Goal: Feedback & Contribution: Leave review/rating

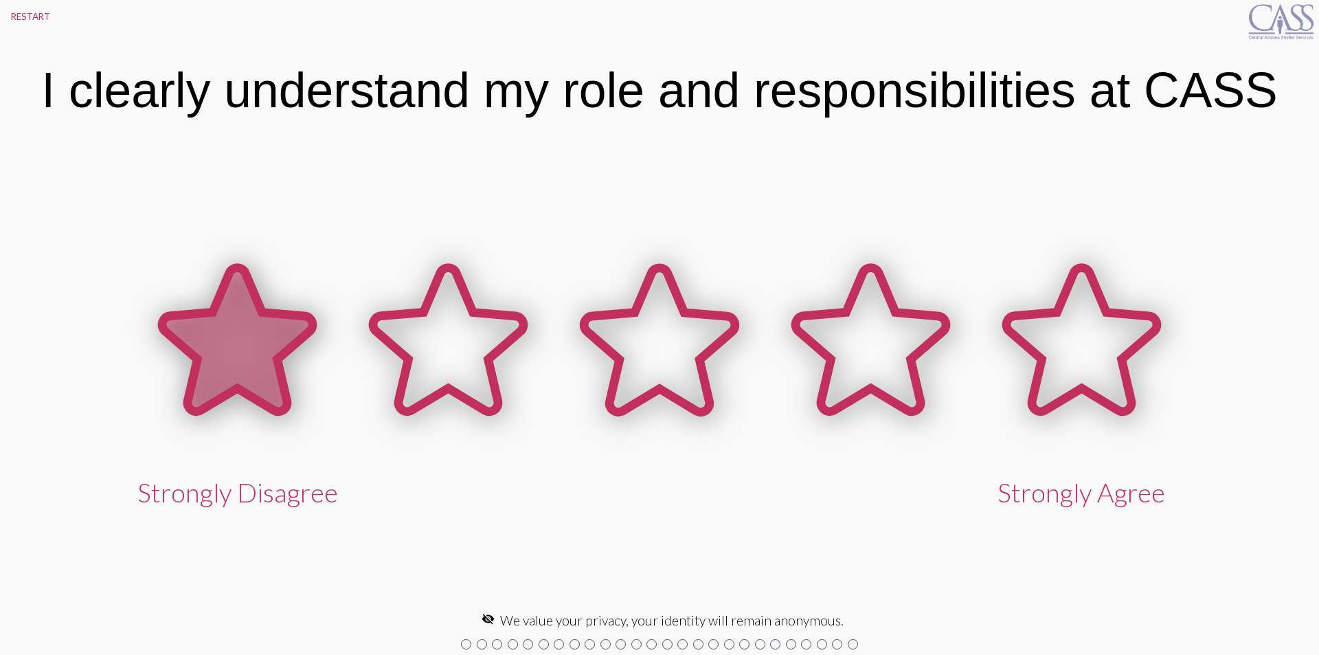
drag, startPoint x: 232, startPoint y: 298, endPoint x: 231, endPoint y: 315, distance: 17.2
click at [231, 315] on icon at bounding box center [237, 340] width 150 height 144
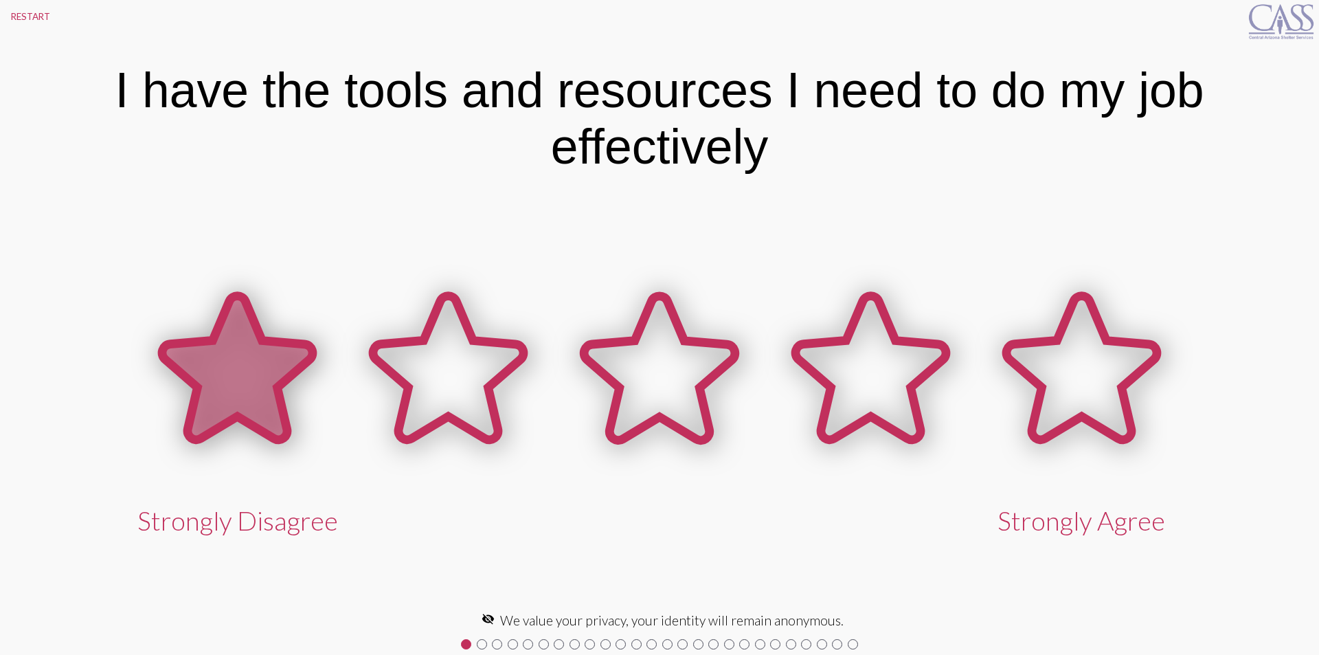
click at [260, 331] on icon at bounding box center [237, 368] width 150 height 144
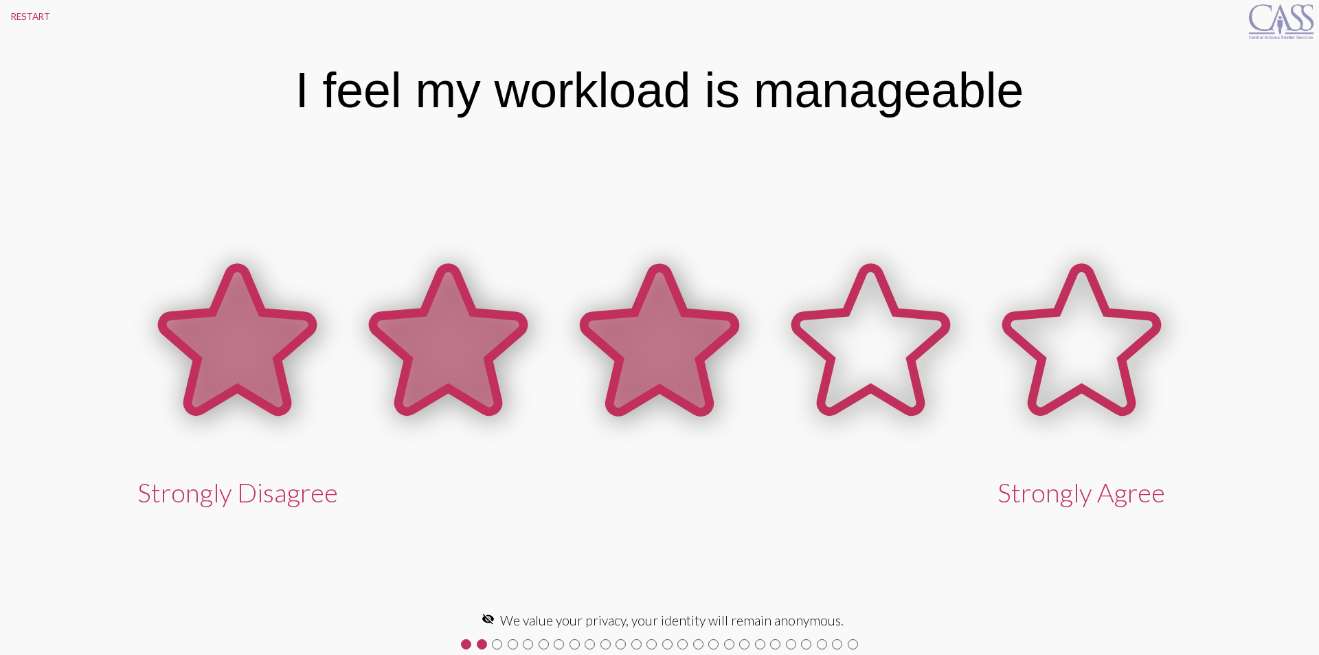
click at [658, 412] on icon at bounding box center [659, 341] width 211 height 211
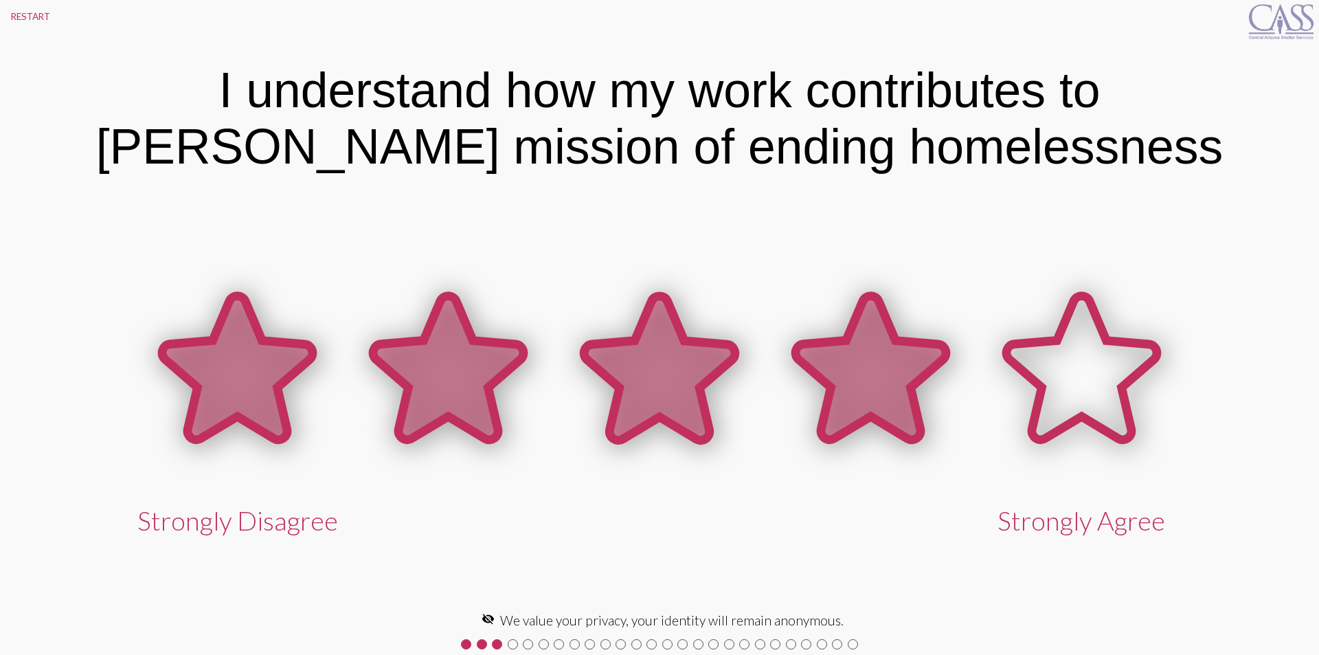
click at [905, 410] on icon at bounding box center [871, 368] width 150 height 144
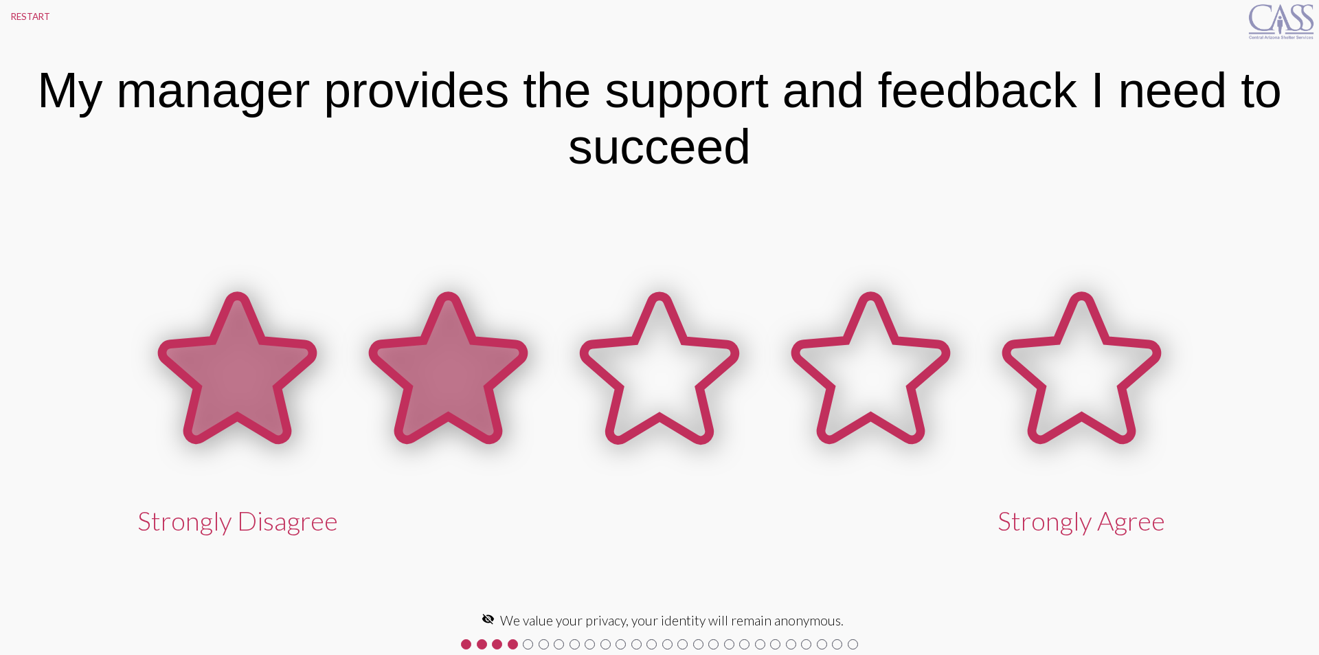
click at [378, 366] on icon at bounding box center [448, 368] width 150 height 144
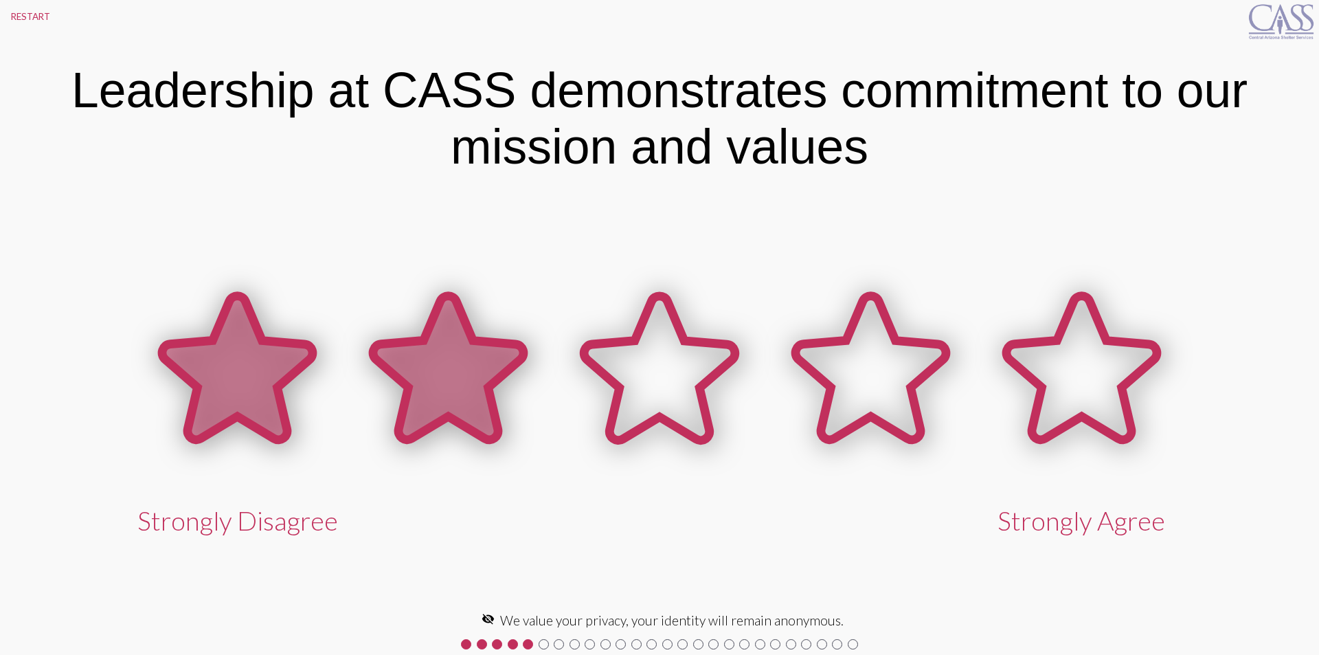
click at [435, 381] on icon at bounding box center [448, 368] width 150 height 144
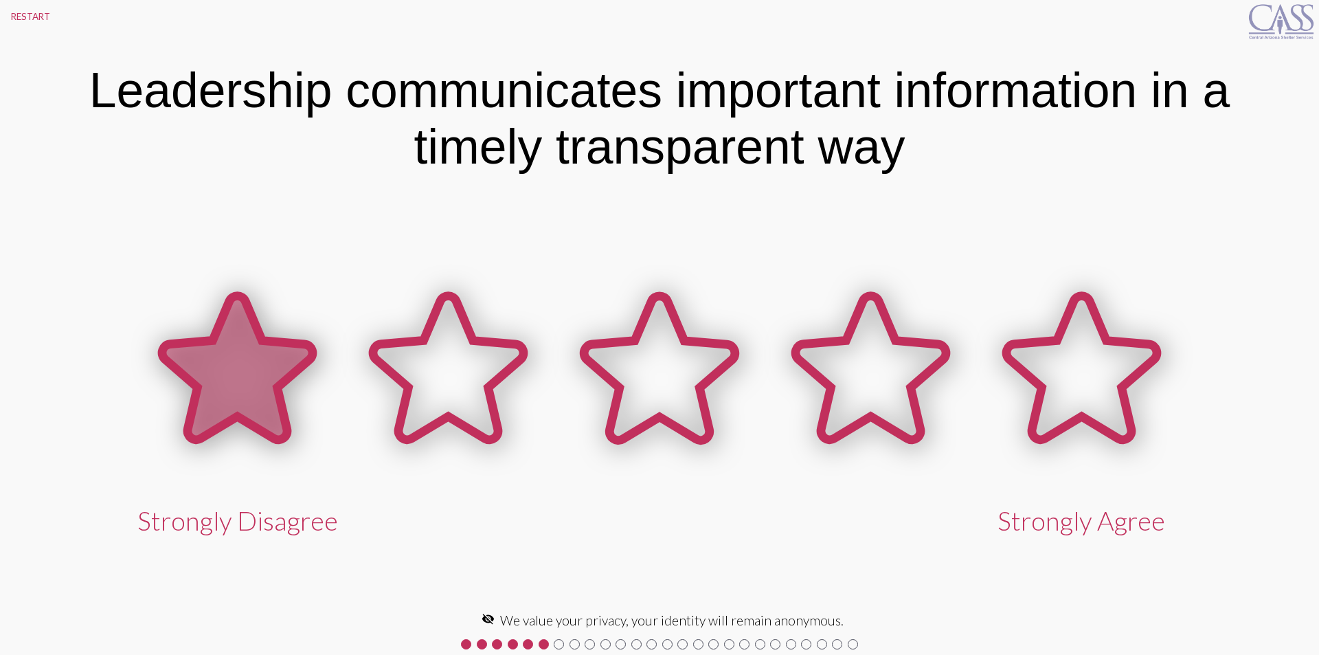
click at [233, 361] on icon at bounding box center [237, 368] width 150 height 144
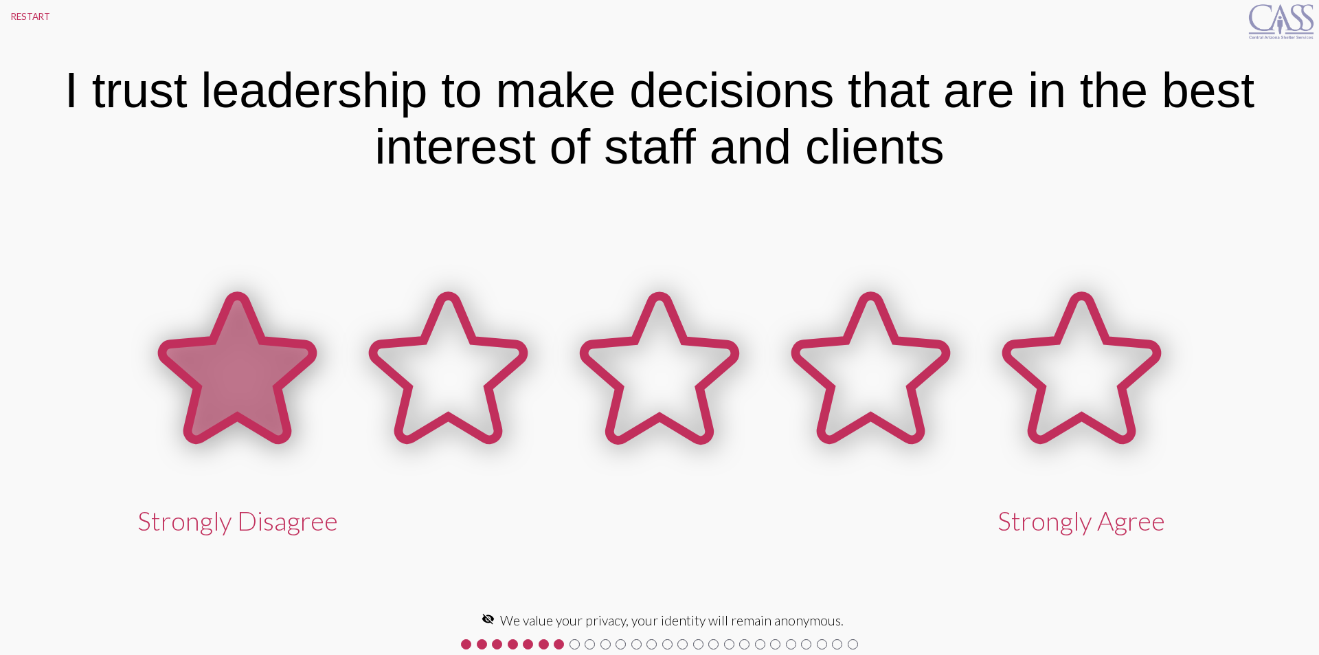
click at [232, 359] on icon at bounding box center [237, 368] width 150 height 144
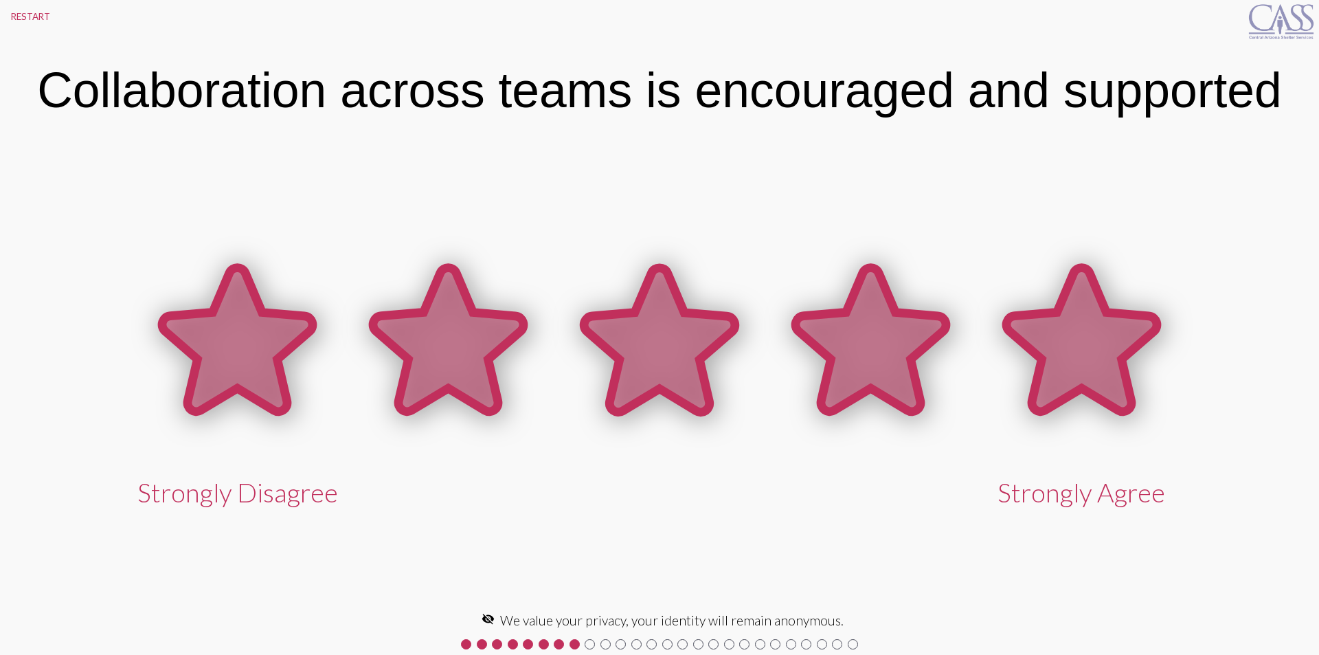
drag, startPoint x: 232, startPoint y: 359, endPoint x: 1066, endPoint y: 405, distance: 834.8
click at [1066, 405] on div "Strongly Disagree Strongly Agree" at bounding box center [660, 371] width 1056 height 271
click at [1064, 405] on icon at bounding box center [1082, 341] width 211 height 211
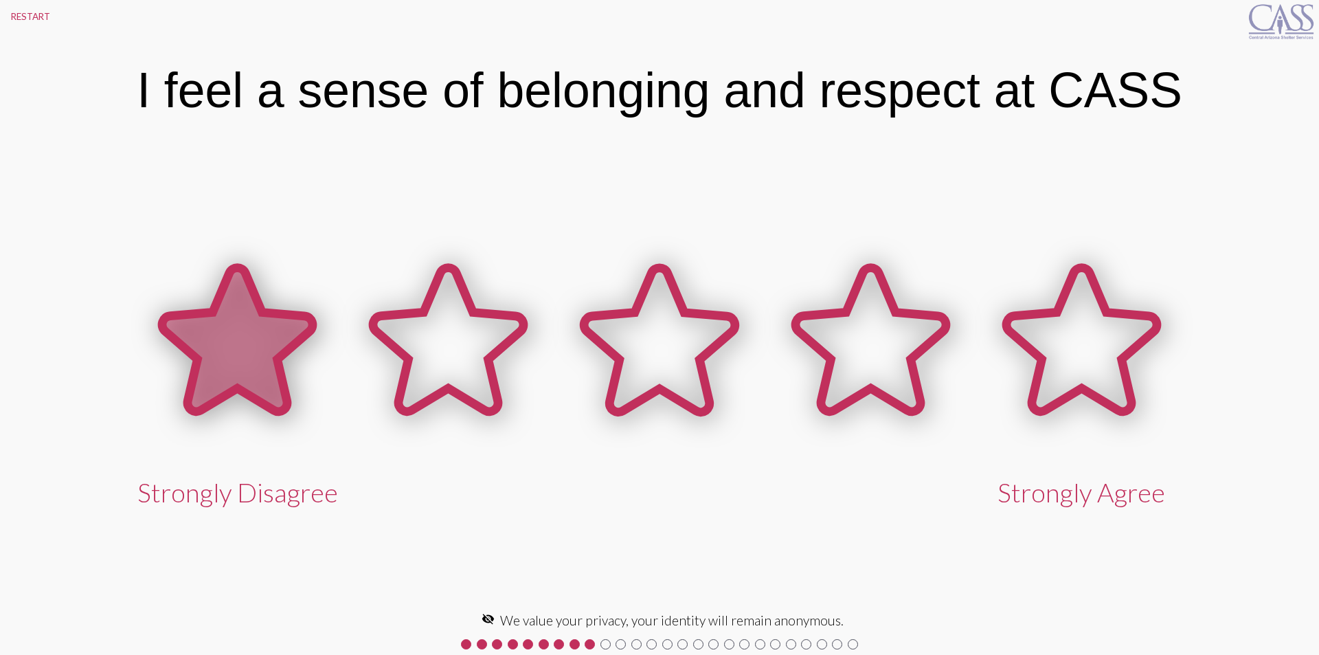
click at [205, 320] on icon at bounding box center [237, 340] width 150 height 144
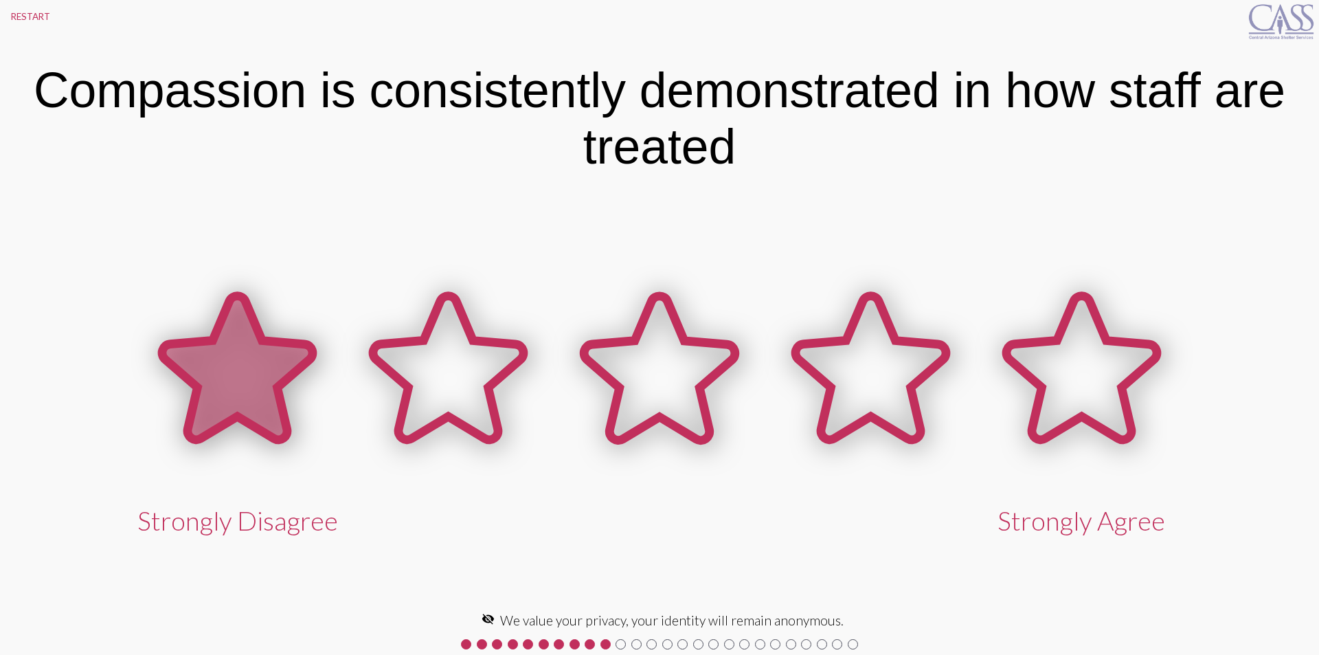
click at [205, 320] on icon at bounding box center [237, 370] width 211 height 211
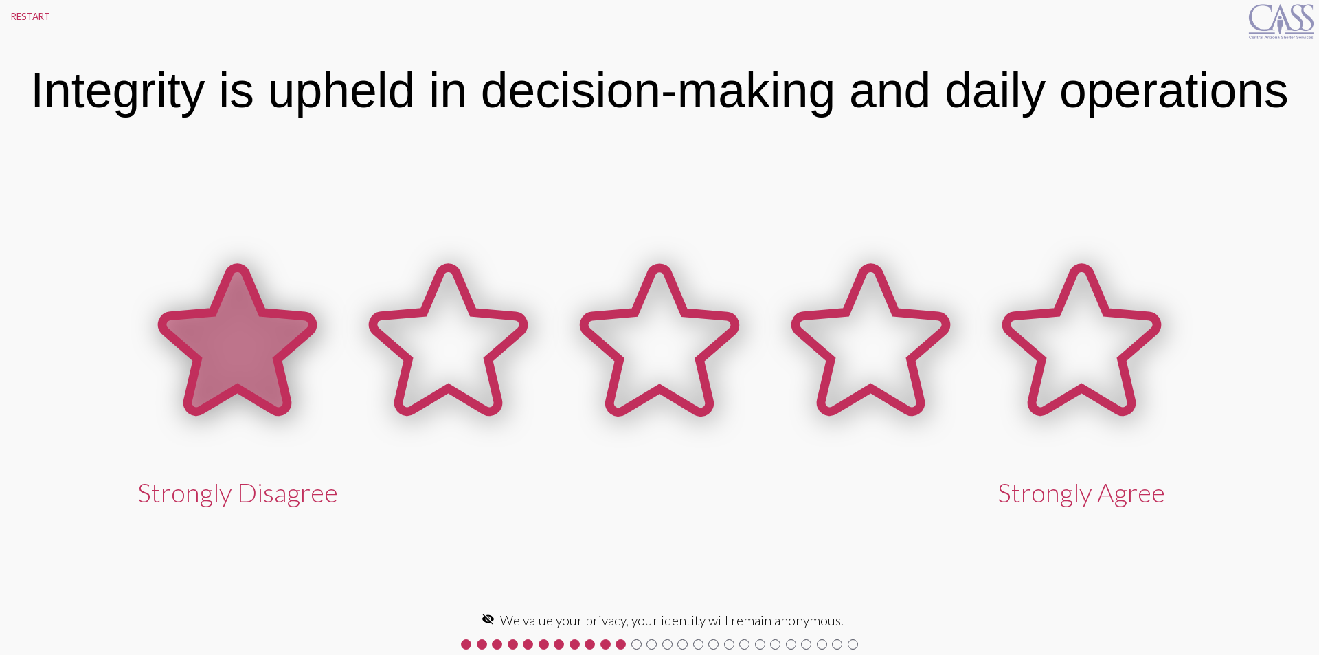
click at [199, 331] on icon at bounding box center [237, 340] width 150 height 144
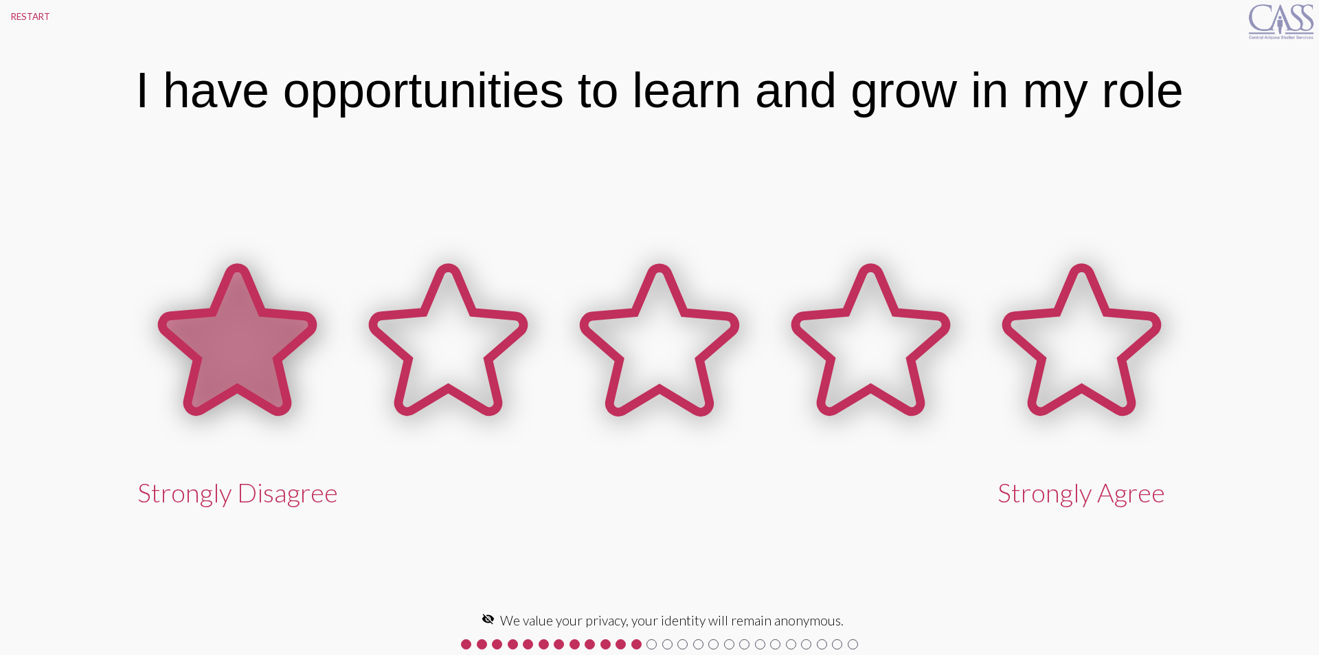
click at [199, 331] on icon at bounding box center [237, 340] width 150 height 144
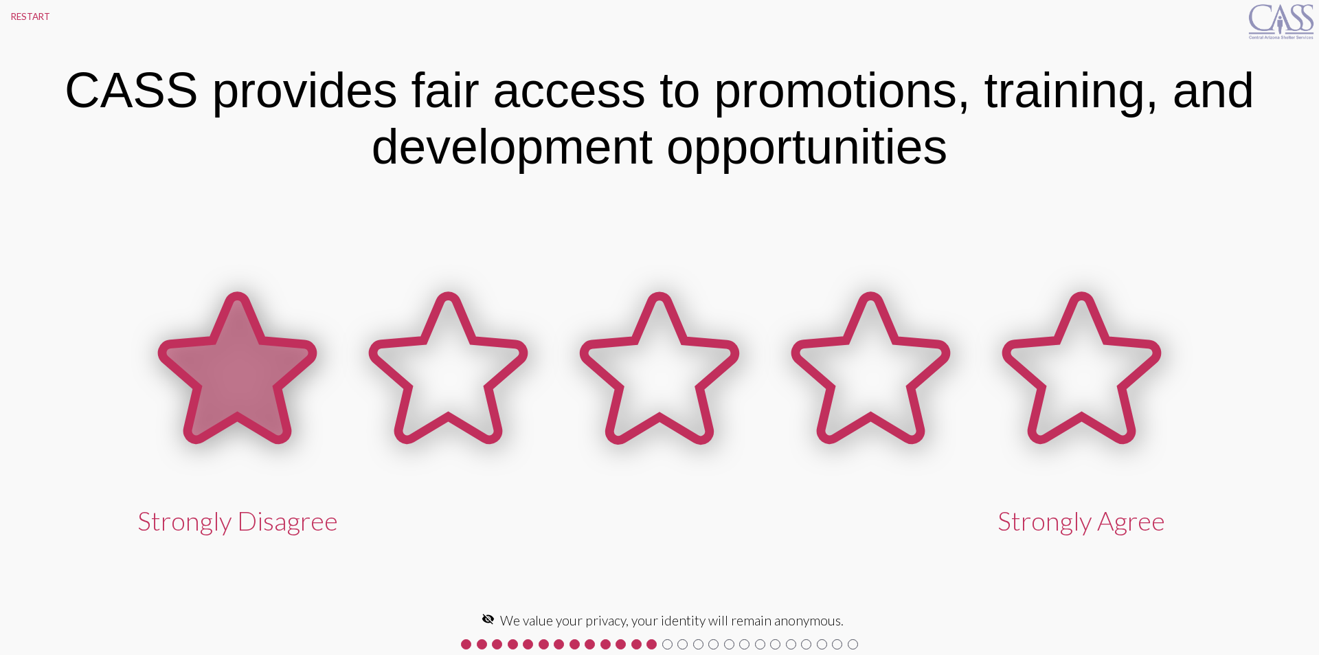
click at [199, 331] on icon at bounding box center [237, 370] width 211 height 211
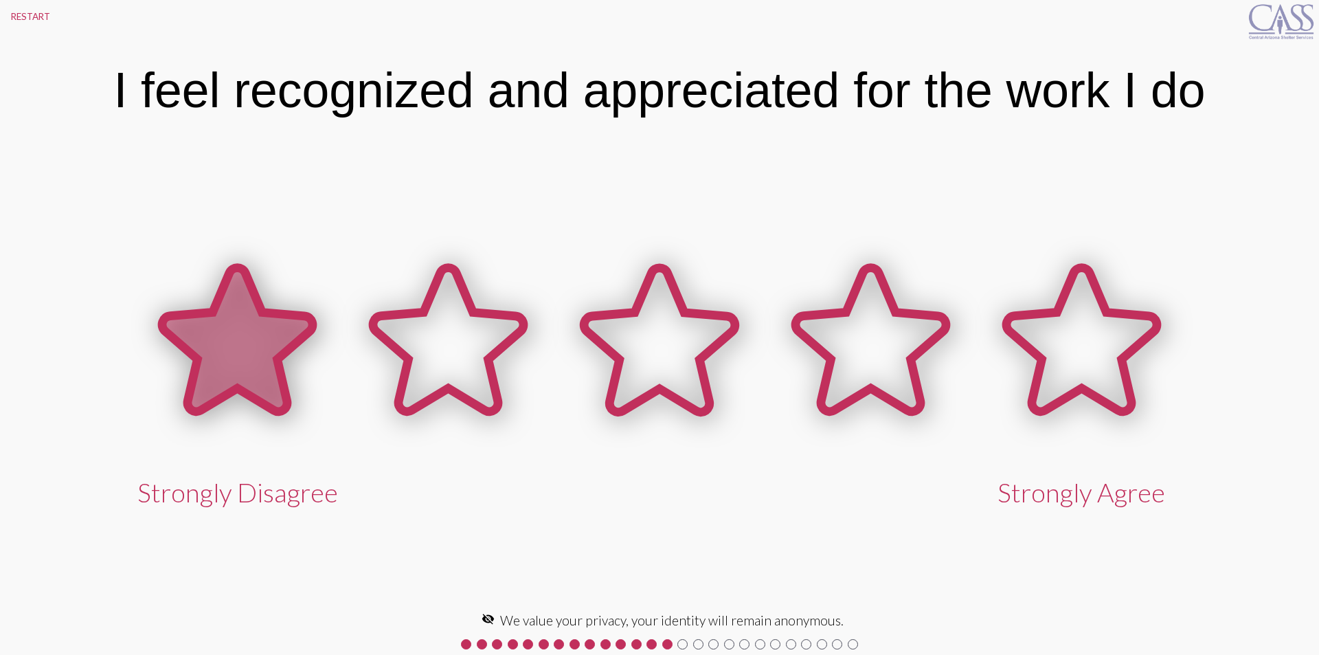
click at [199, 331] on icon at bounding box center [237, 340] width 150 height 144
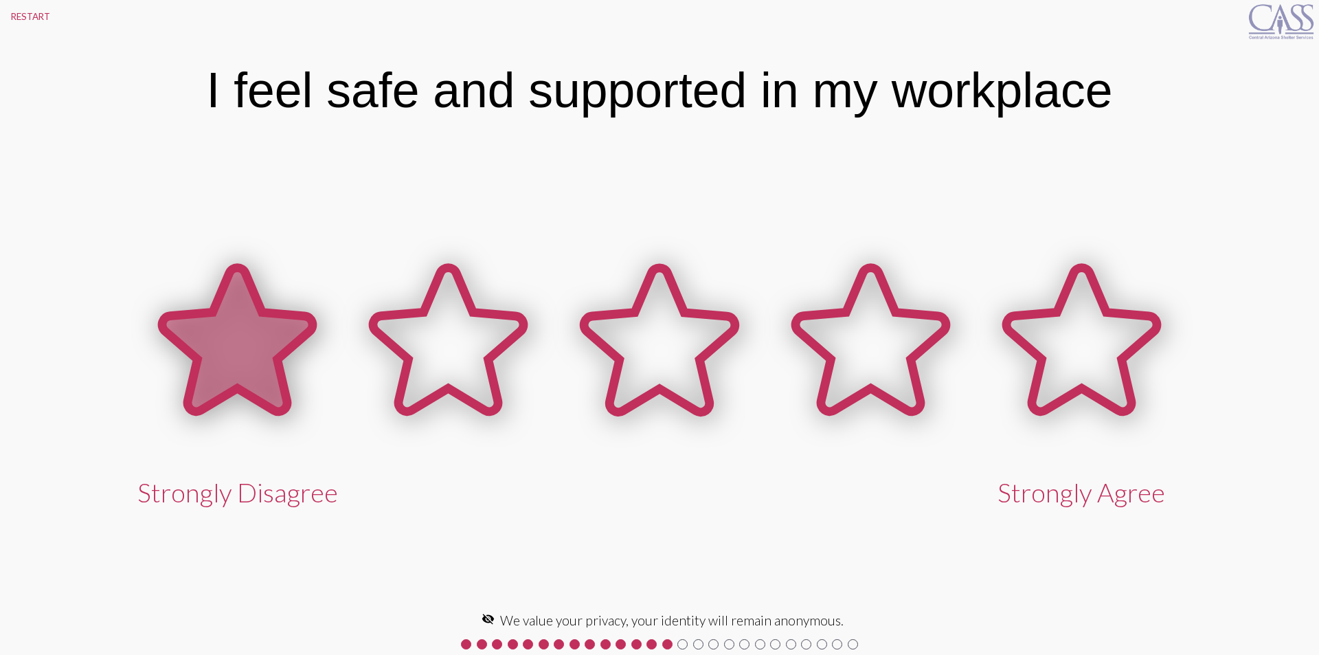
click at [199, 332] on icon at bounding box center [237, 340] width 150 height 144
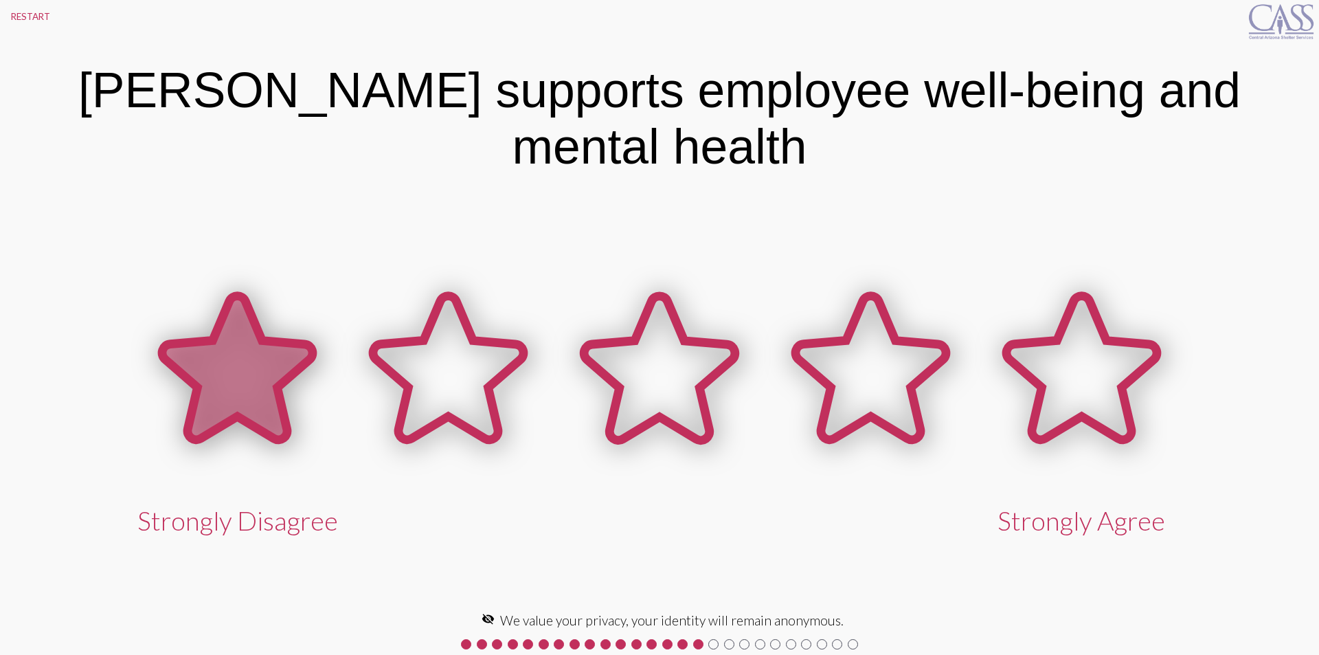
click at [199, 332] on icon at bounding box center [237, 368] width 150 height 144
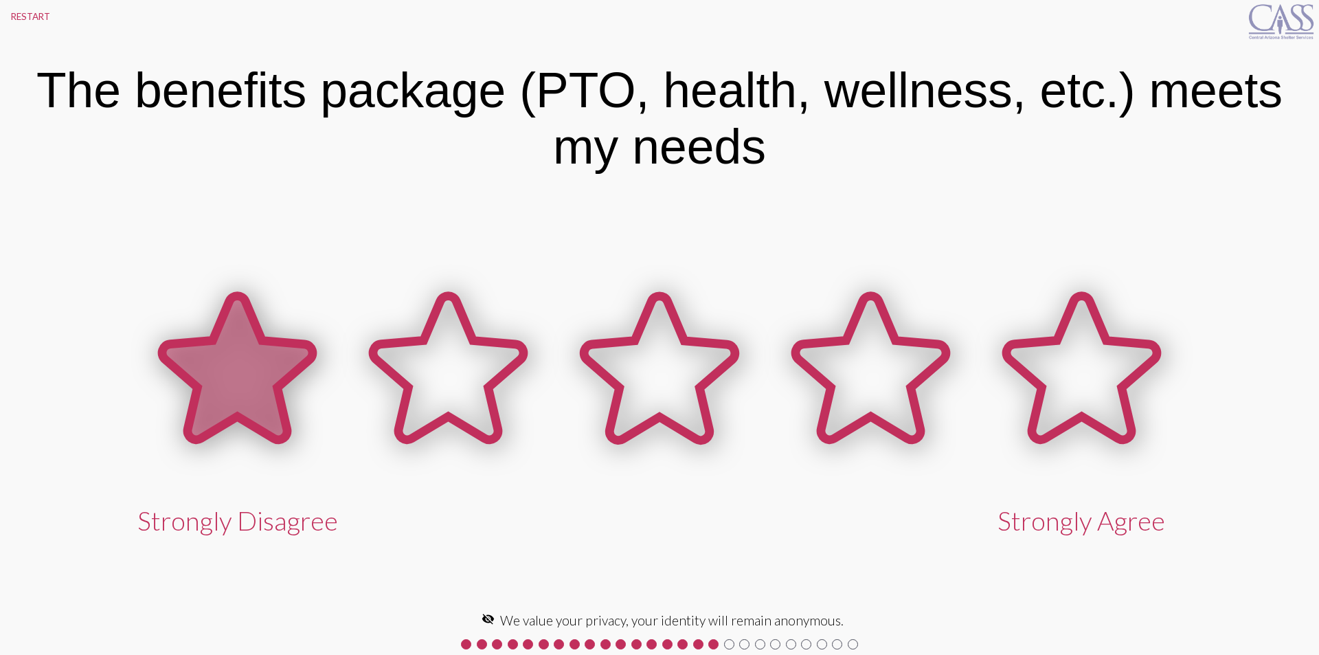
click at [199, 332] on icon at bounding box center [237, 370] width 211 height 211
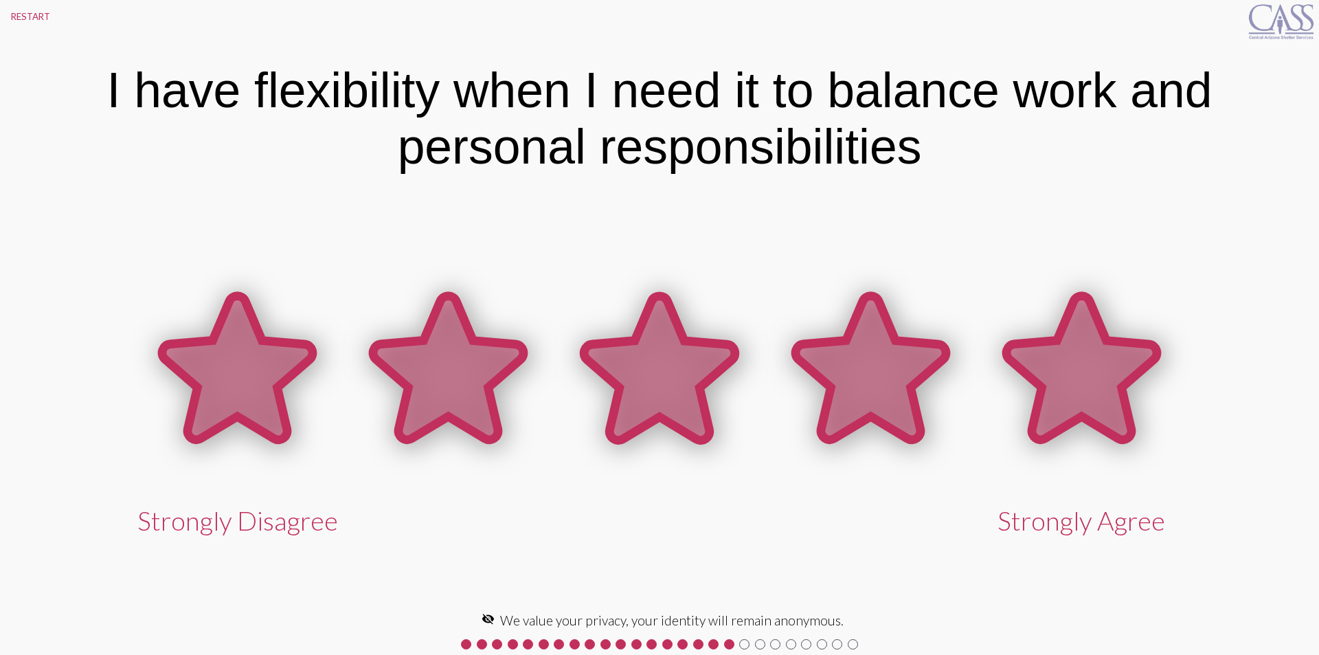
click at [1067, 445] on icon at bounding box center [1082, 370] width 211 height 211
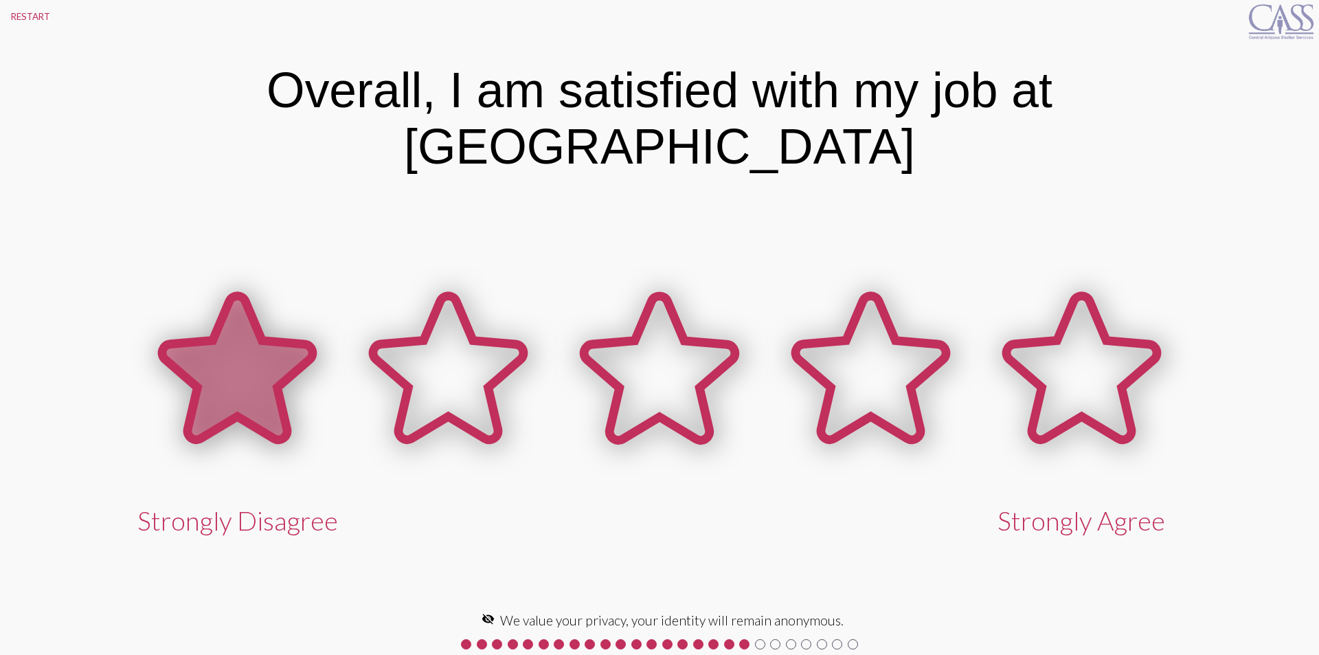
click at [197, 317] on icon at bounding box center [237, 368] width 150 height 144
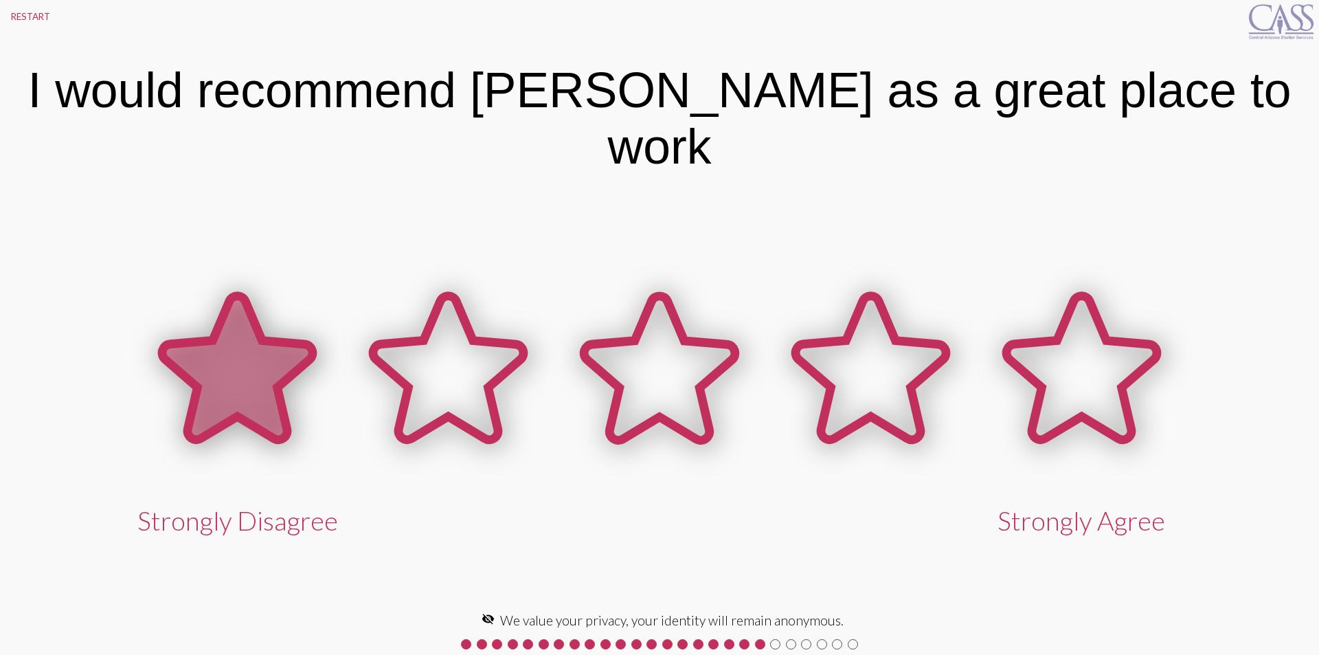
click at [197, 317] on icon at bounding box center [237, 368] width 150 height 144
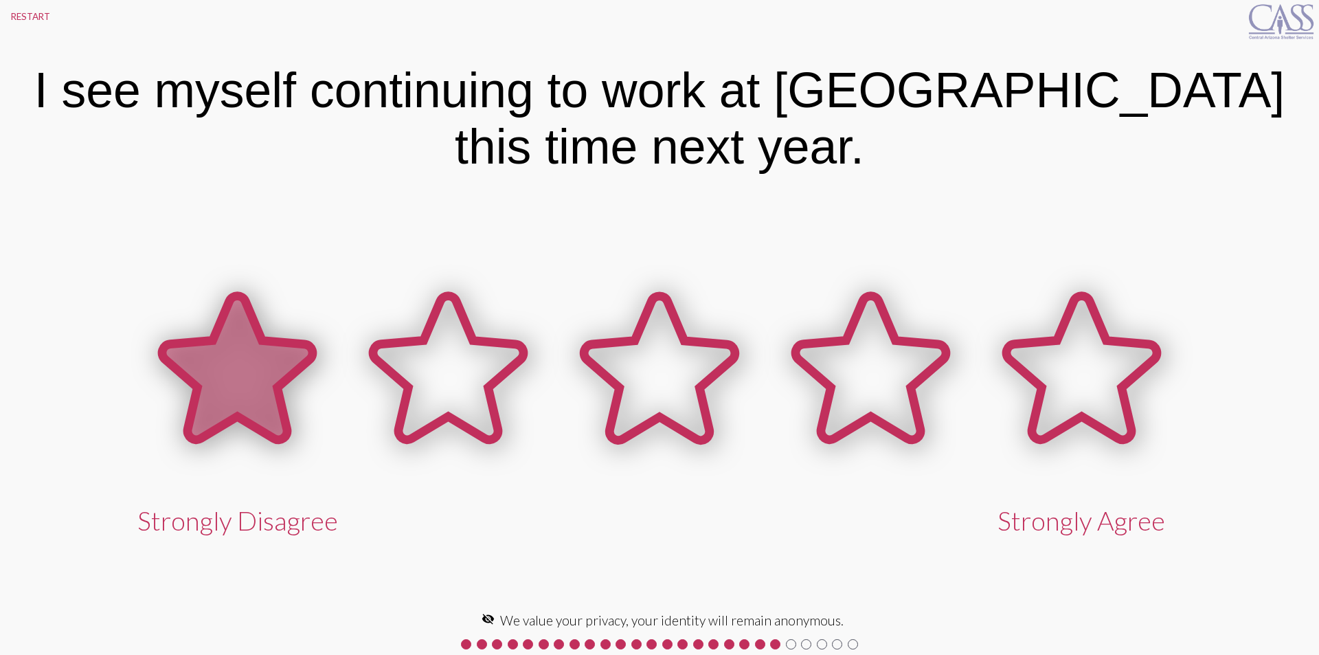
click at [197, 317] on icon at bounding box center [237, 370] width 211 height 211
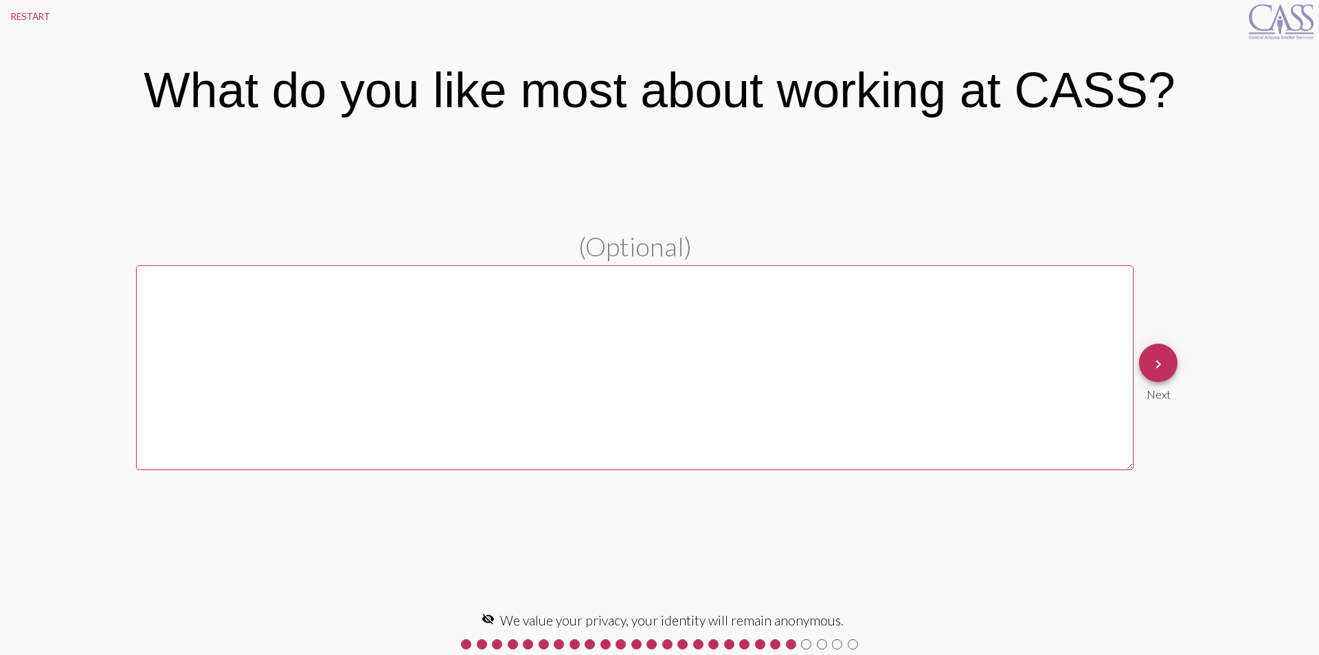
click at [1138, 350] on div "keyboard_arrow_right Next" at bounding box center [1158, 372] width 49 height 68
click at [1166, 356] on mat-icon "keyboard_arrow_right" at bounding box center [1158, 364] width 16 height 16
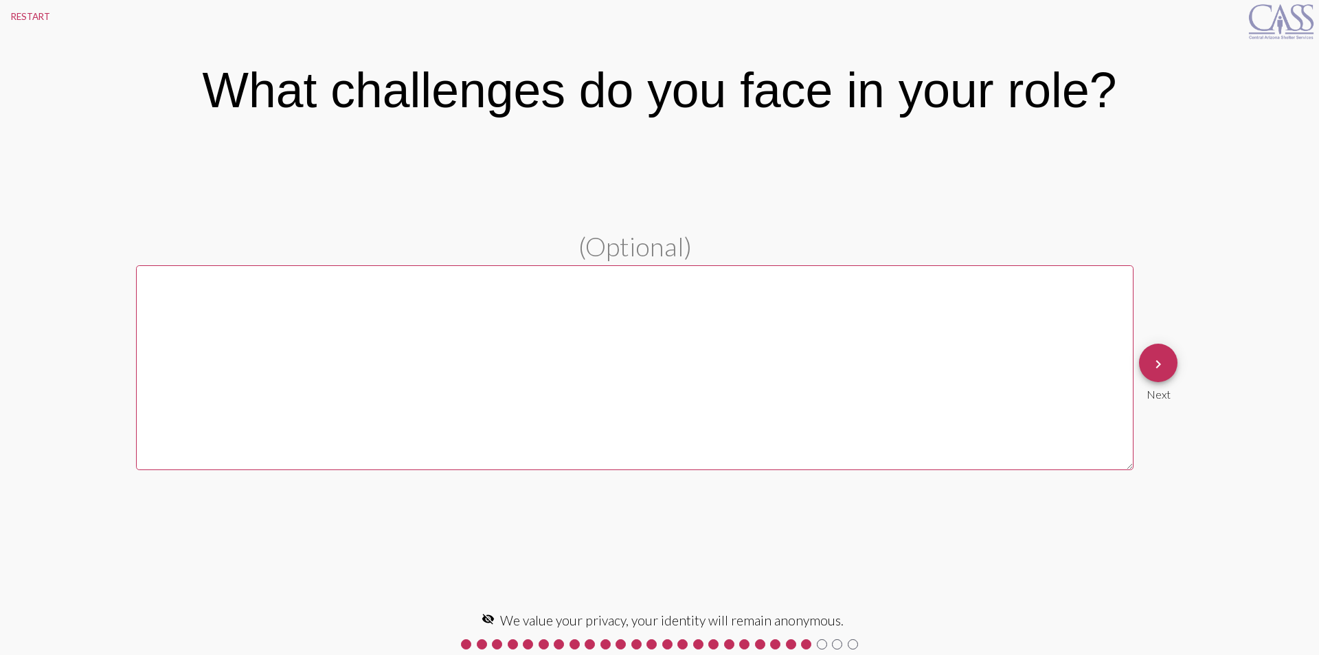
click at [1168, 363] on button "keyboard_arrow_right" at bounding box center [1158, 363] width 38 height 38
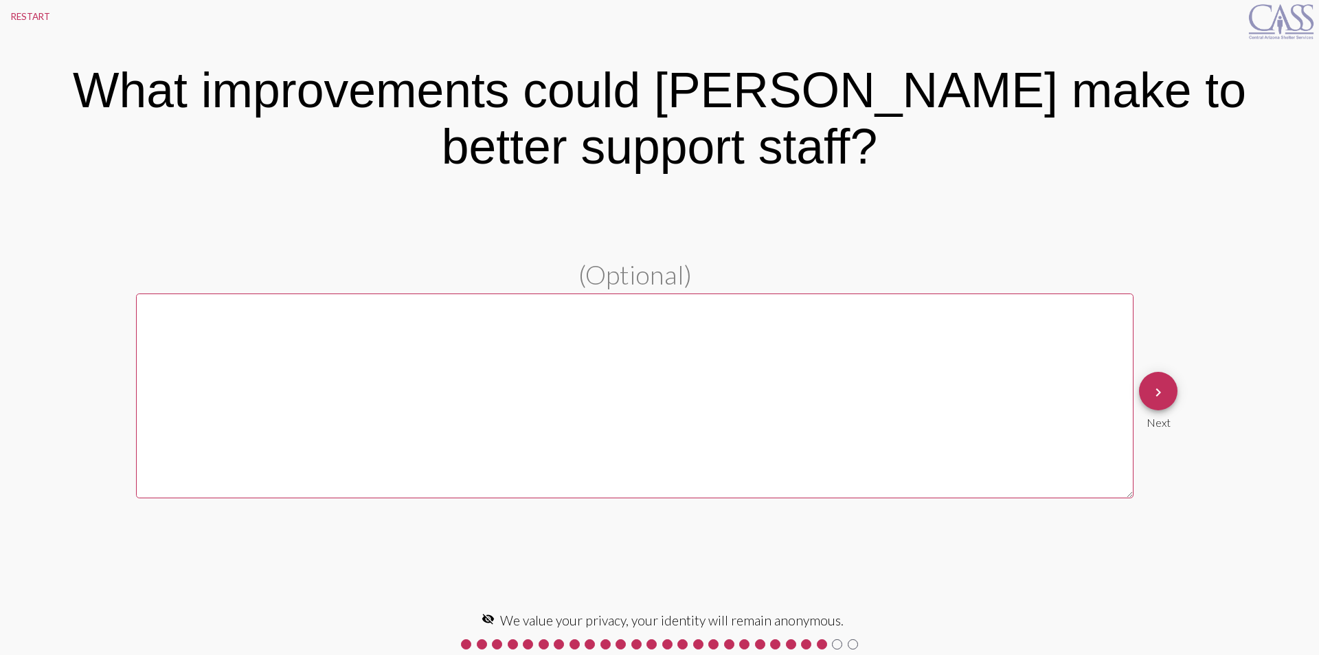
click at [1168, 363] on div "(Optional) keyboard_arrow_right Next" at bounding box center [659, 400] width 1047 height 284
click at [1159, 377] on span "keyboard_arrow_right" at bounding box center [1158, 391] width 16 height 39
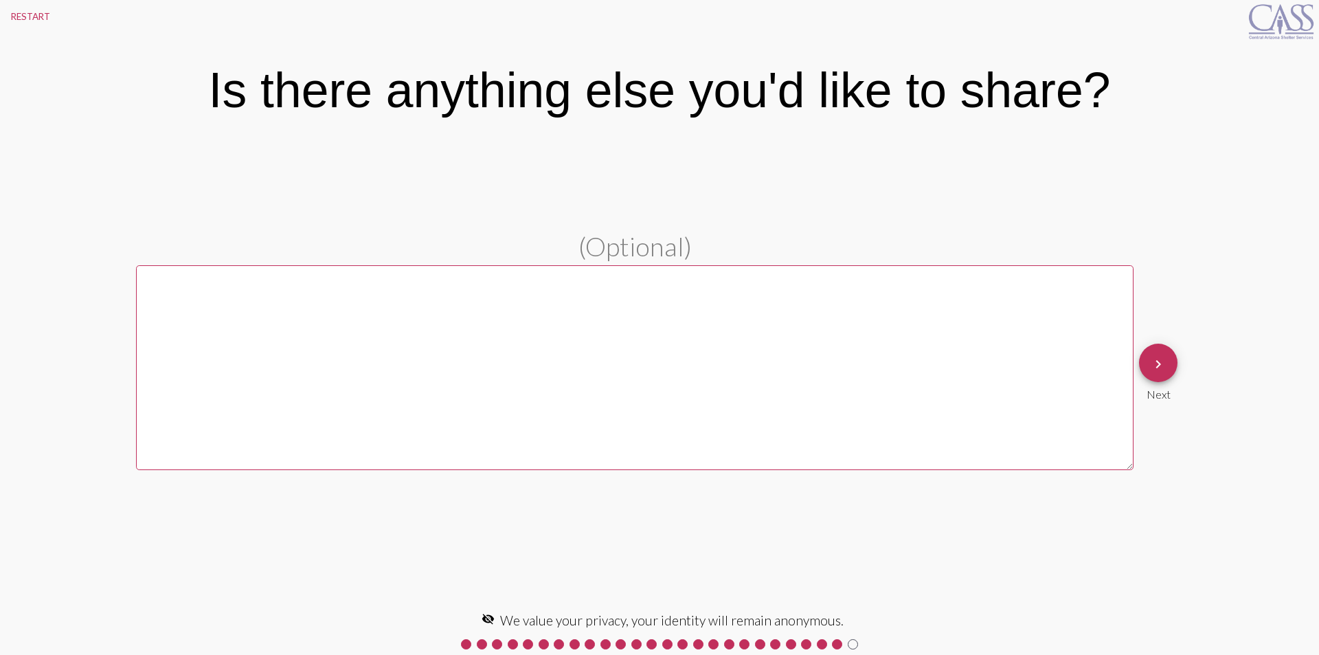
click at [1156, 383] on span "keyboard_arrow_right" at bounding box center [1158, 363] width 16 height 39
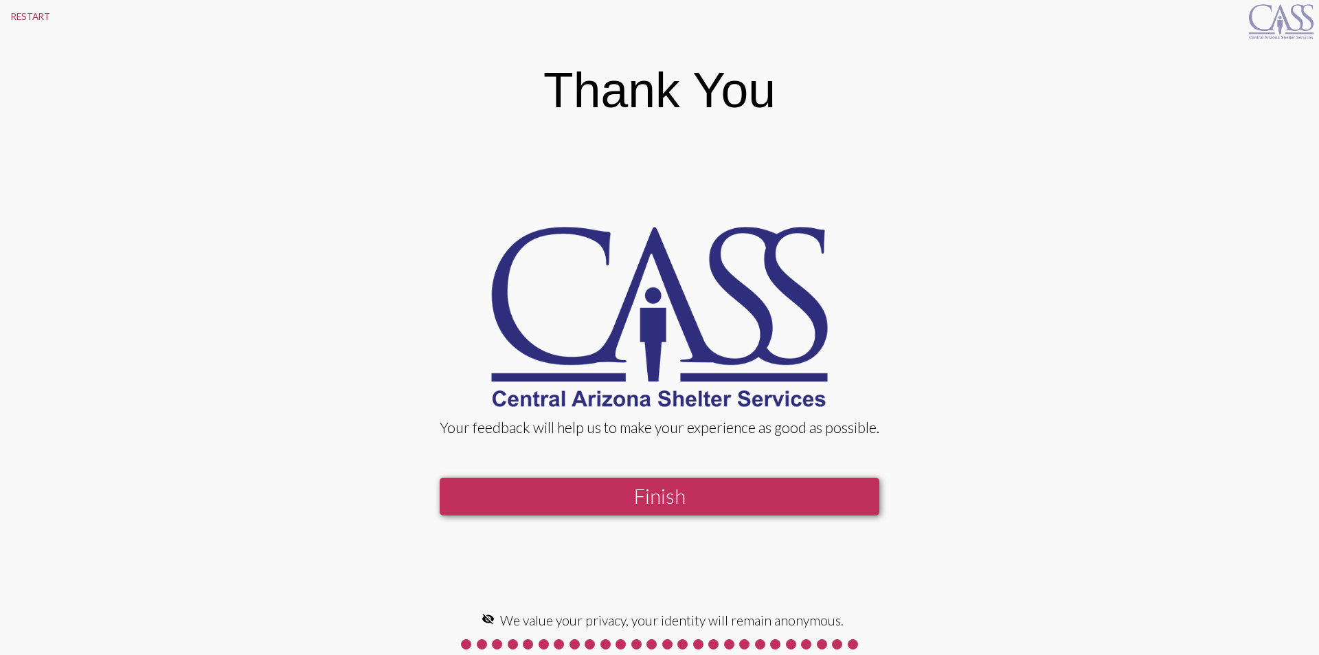
click at [639, 495] on button "Finish" at bounding box center [660, 497] width 440 height 38
